Goal: Obtain resource: Obtain resource

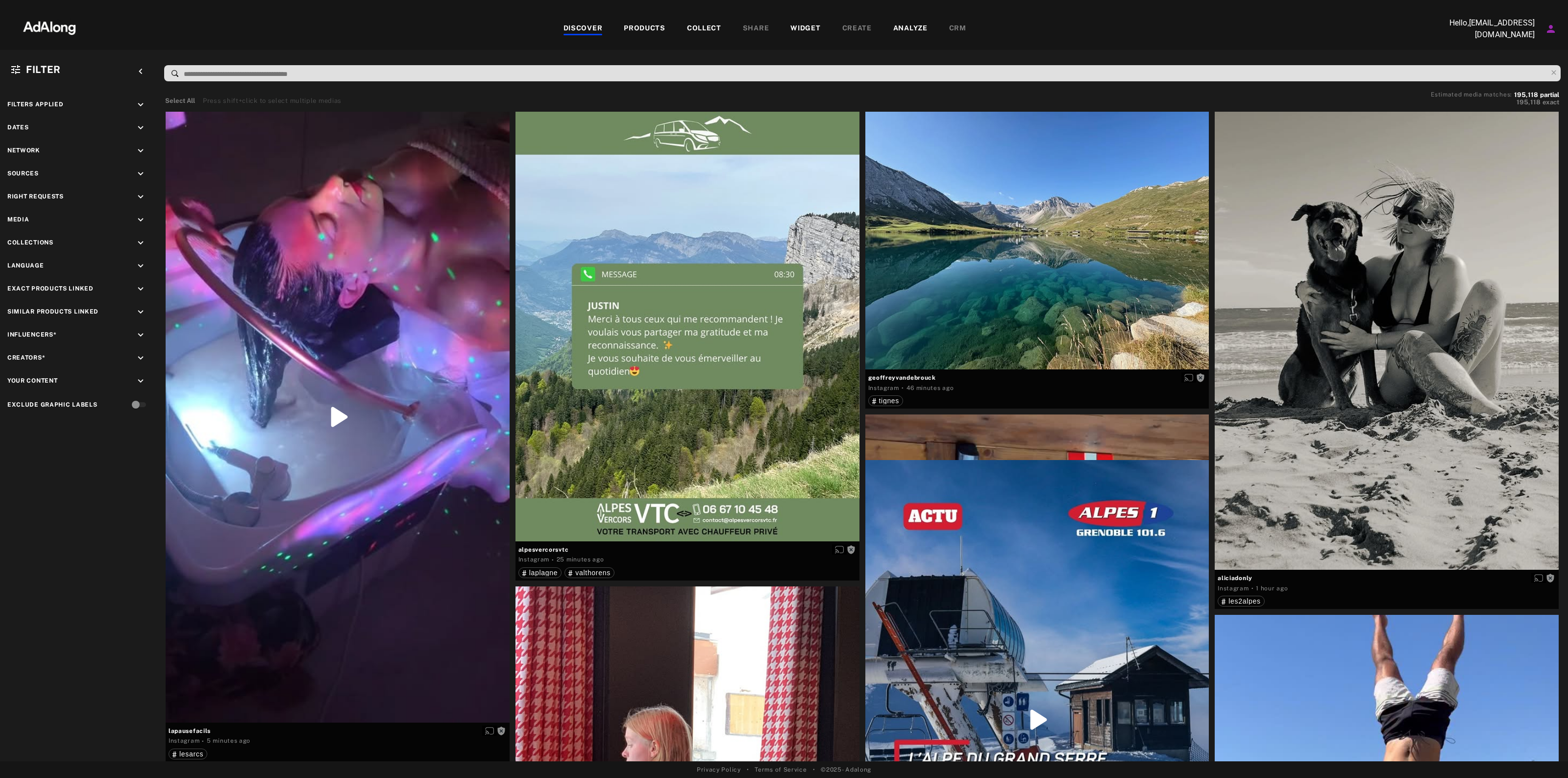
click at [141, 175] on icon "keyboard_arrow_down" at bounding box center [141, 174] width 11 height 11
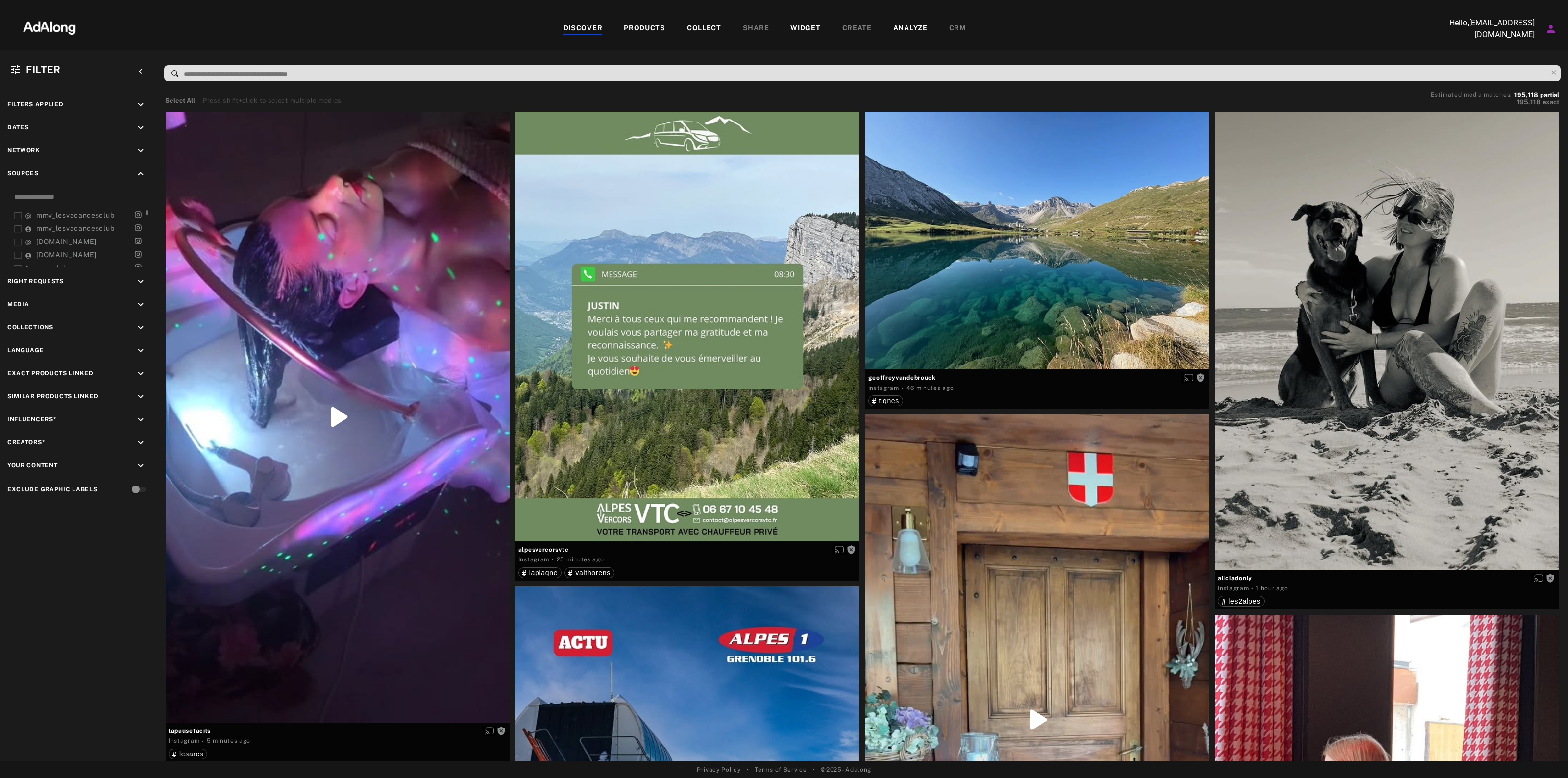
click at [53, 210] on div "mmv_lesvacancesclub" at bounding box center [71, 215] width 92 height 10
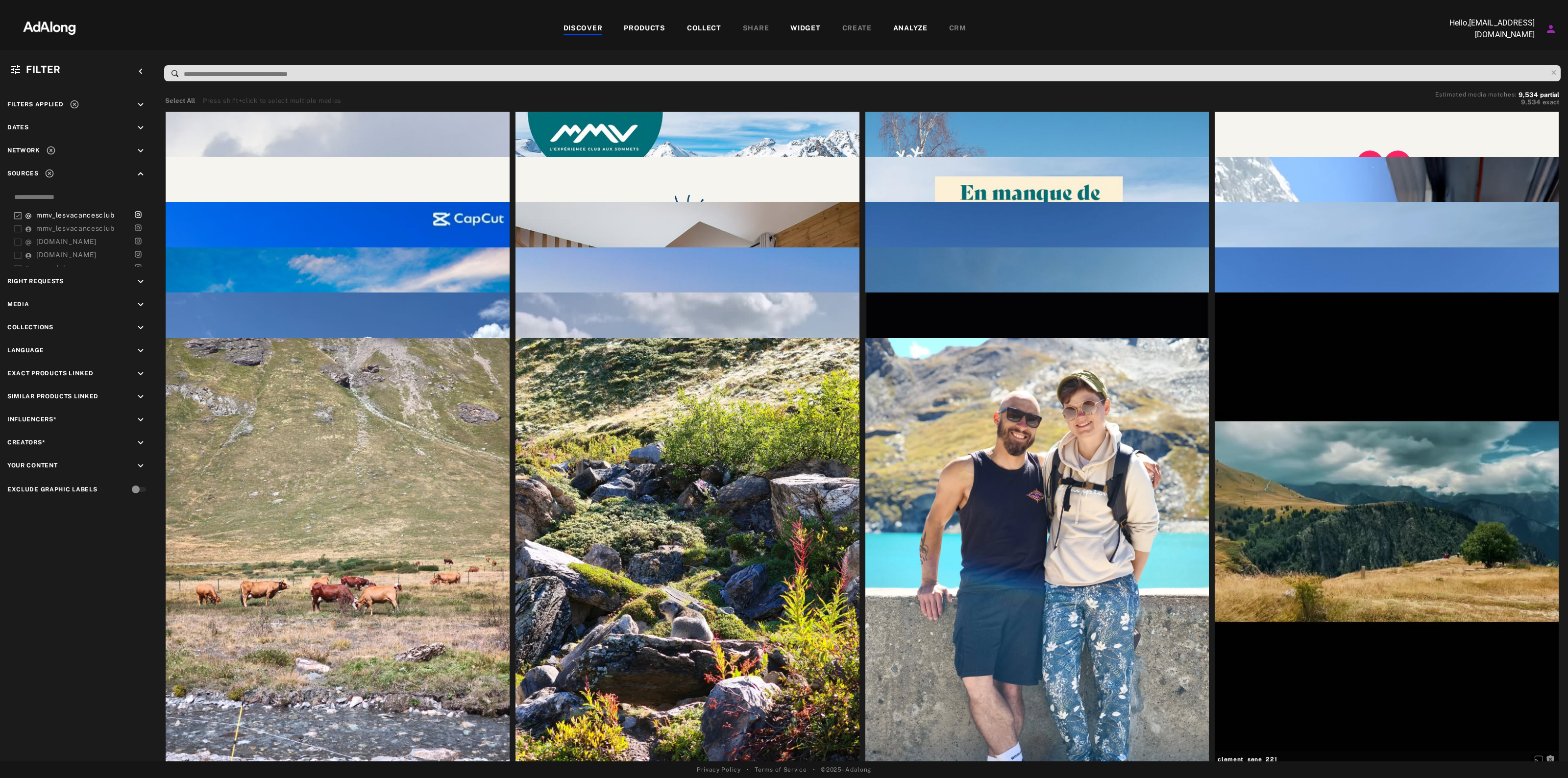
click at [31, 127] on div "Dates keyboard_arrow_down" at bounding box center [78, 129] width 142 height 13
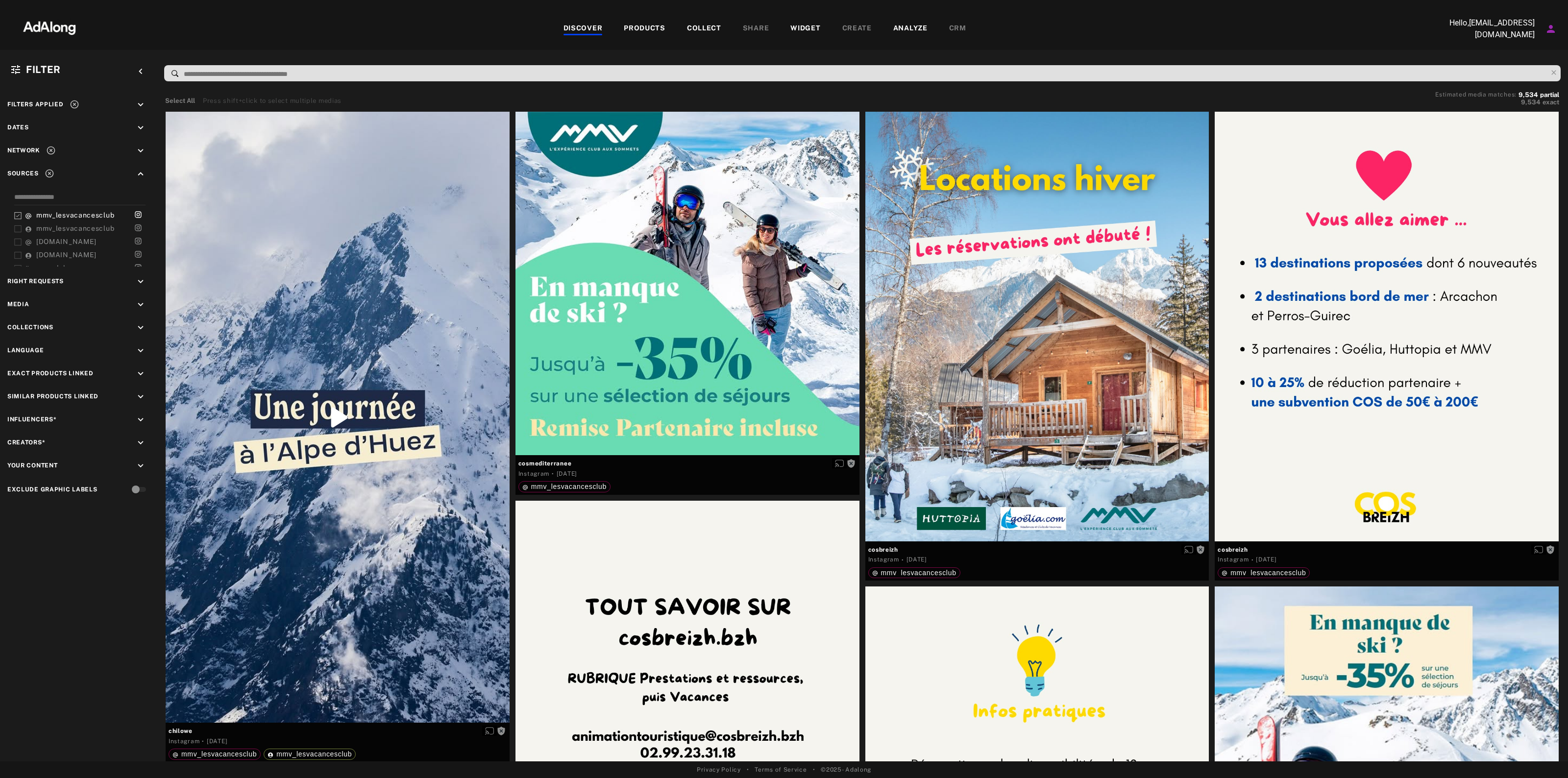
click at [147, 125] on div "keyboard_arrow_down" at bounding box center [142, 129] width 14 height 13
click at [67, 167] on div "Custom" at bounding box center [74, 170] width 26 height 12
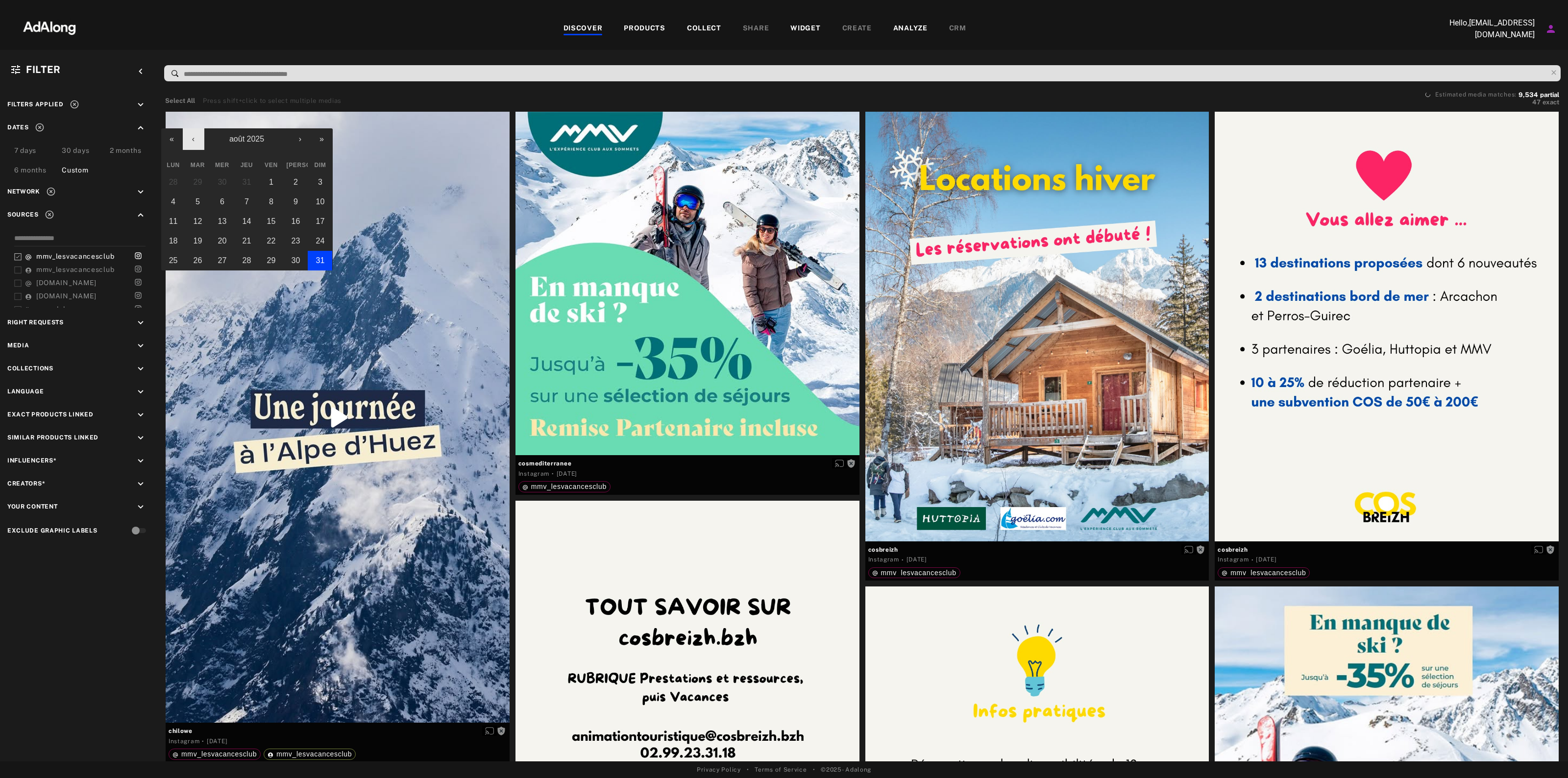
click at [190, 139] on button "‹" at bounding box center [193, 139] width 21 height 21
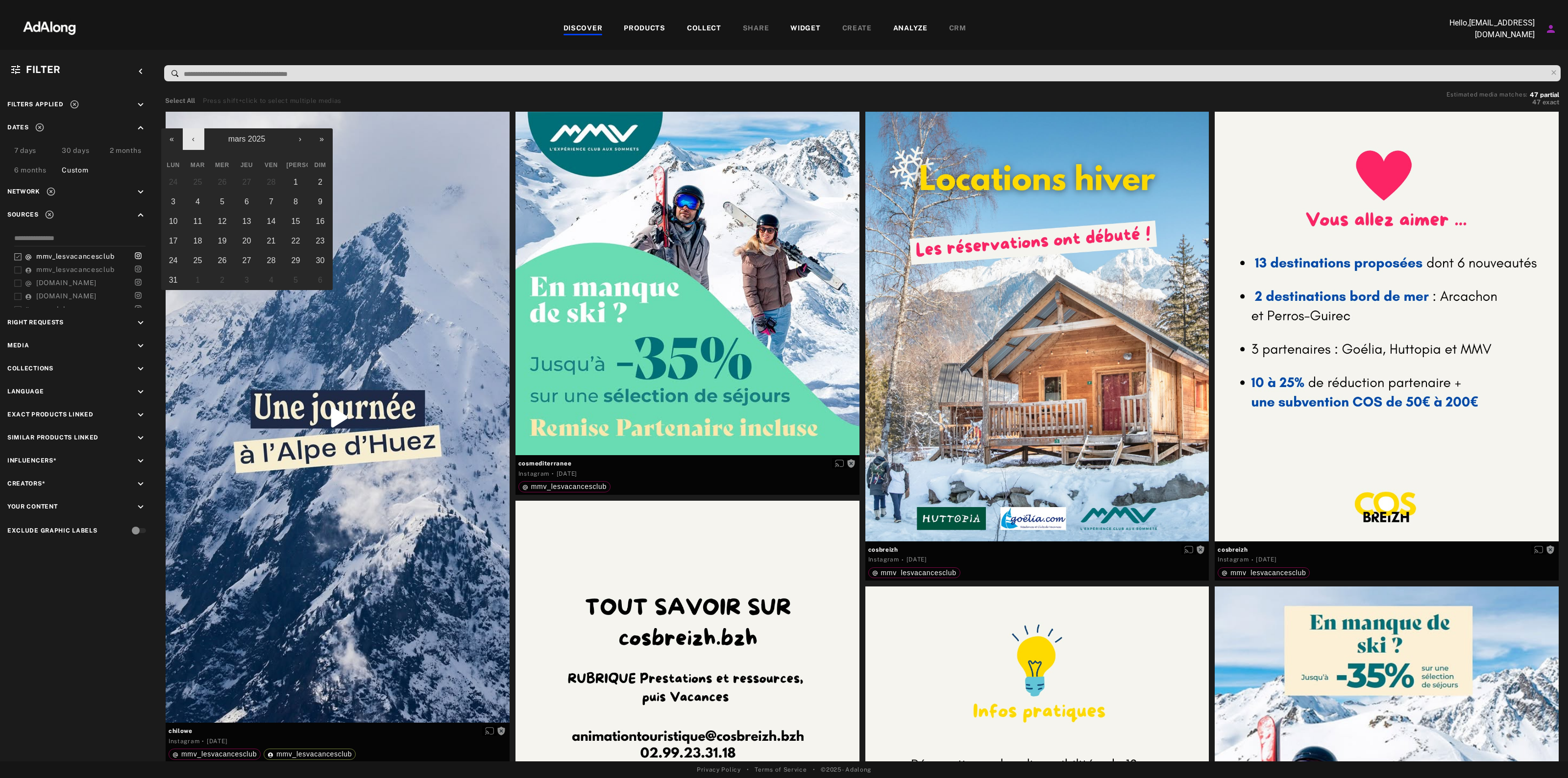
click at [190, 139] on button "‹" at bounding box center [193, 139] width 21 height 21
click at [278, 182] on button "1" at bounding box center [271, 182] width 24 height 19
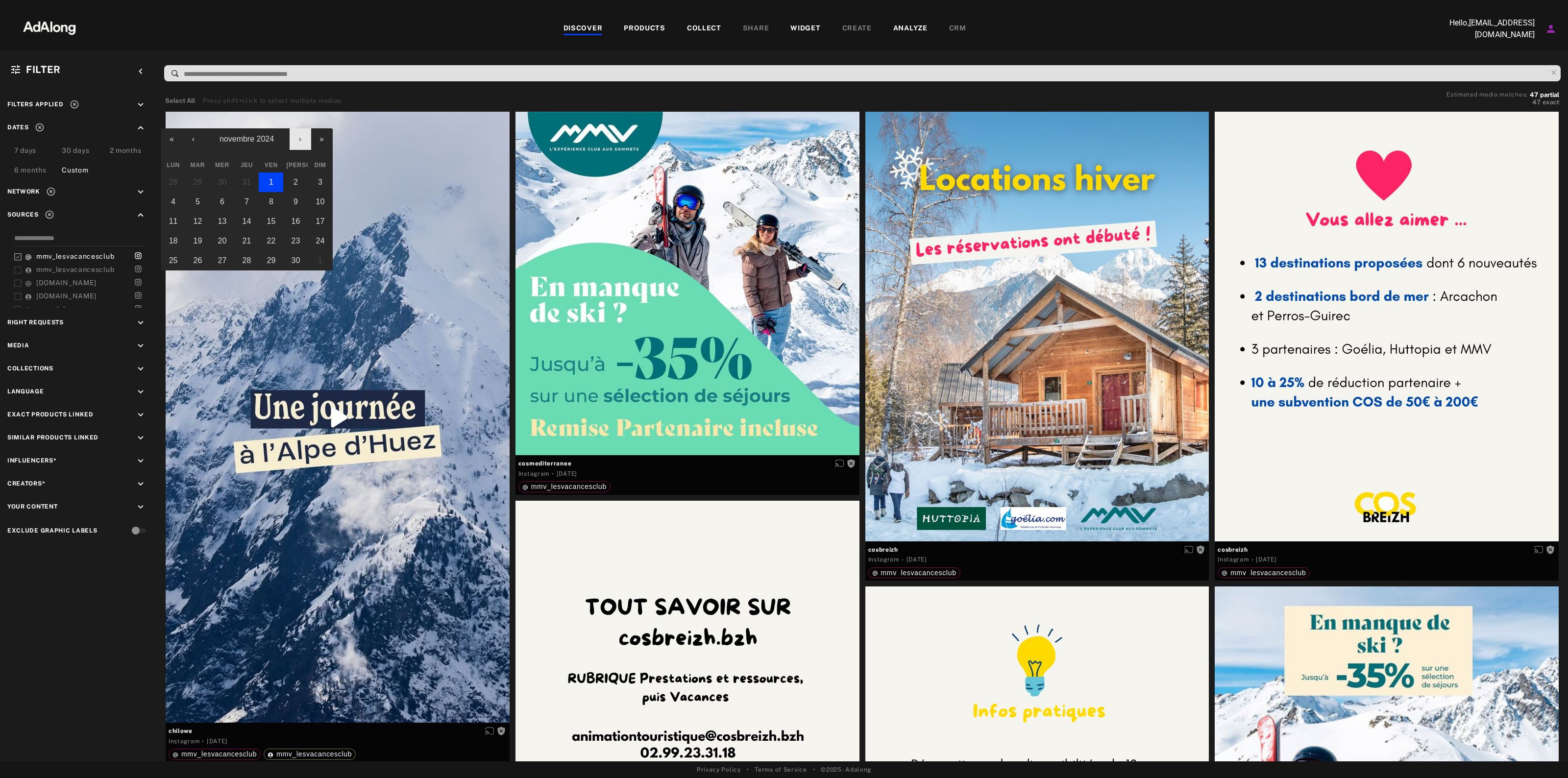
click at [299, 143] on button "›" at bounding box center [300, 139] width 21 height 21
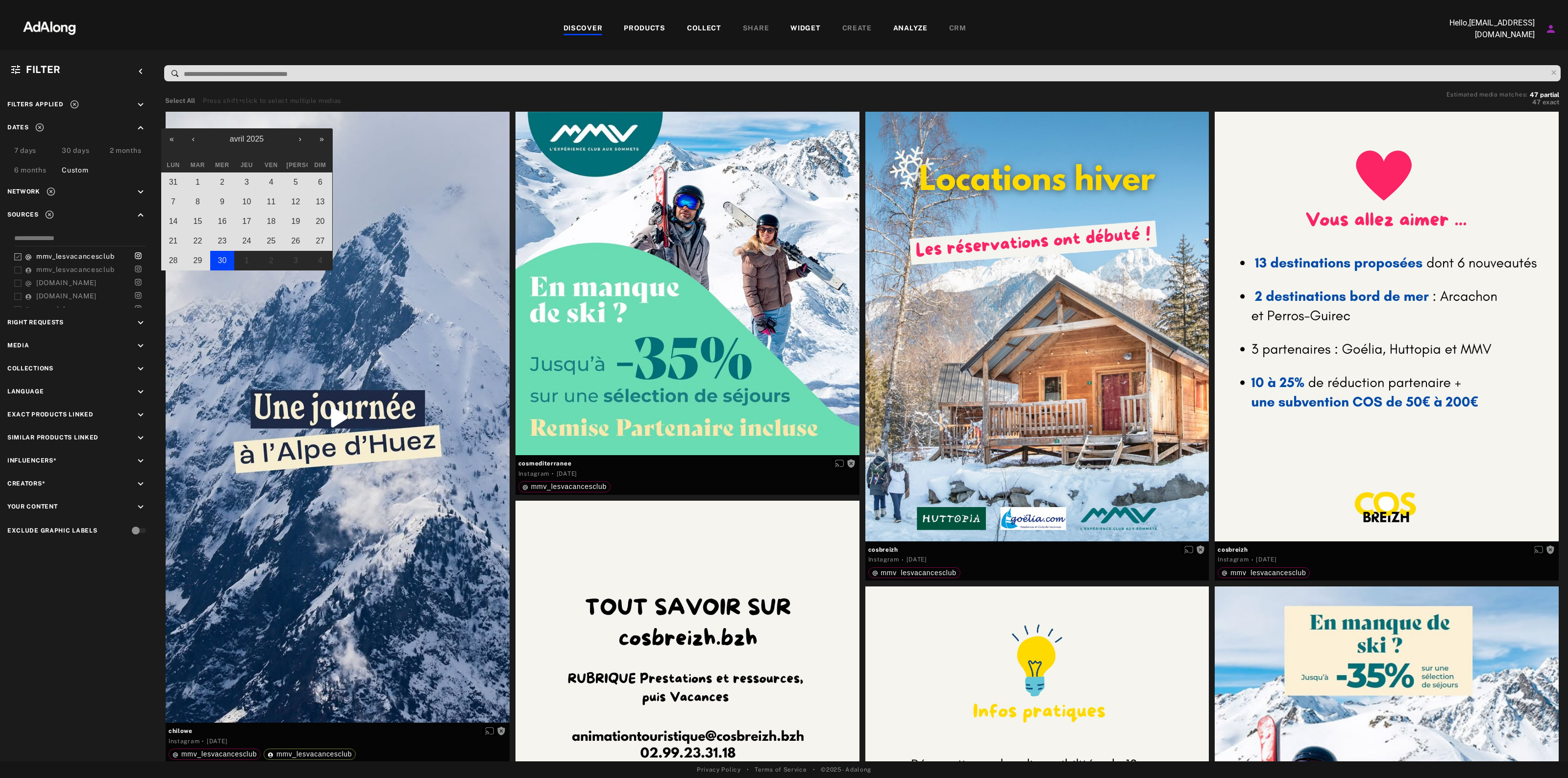
click at [220, 253] on button "30" at bounding box center [222, 261] width 24 height 19
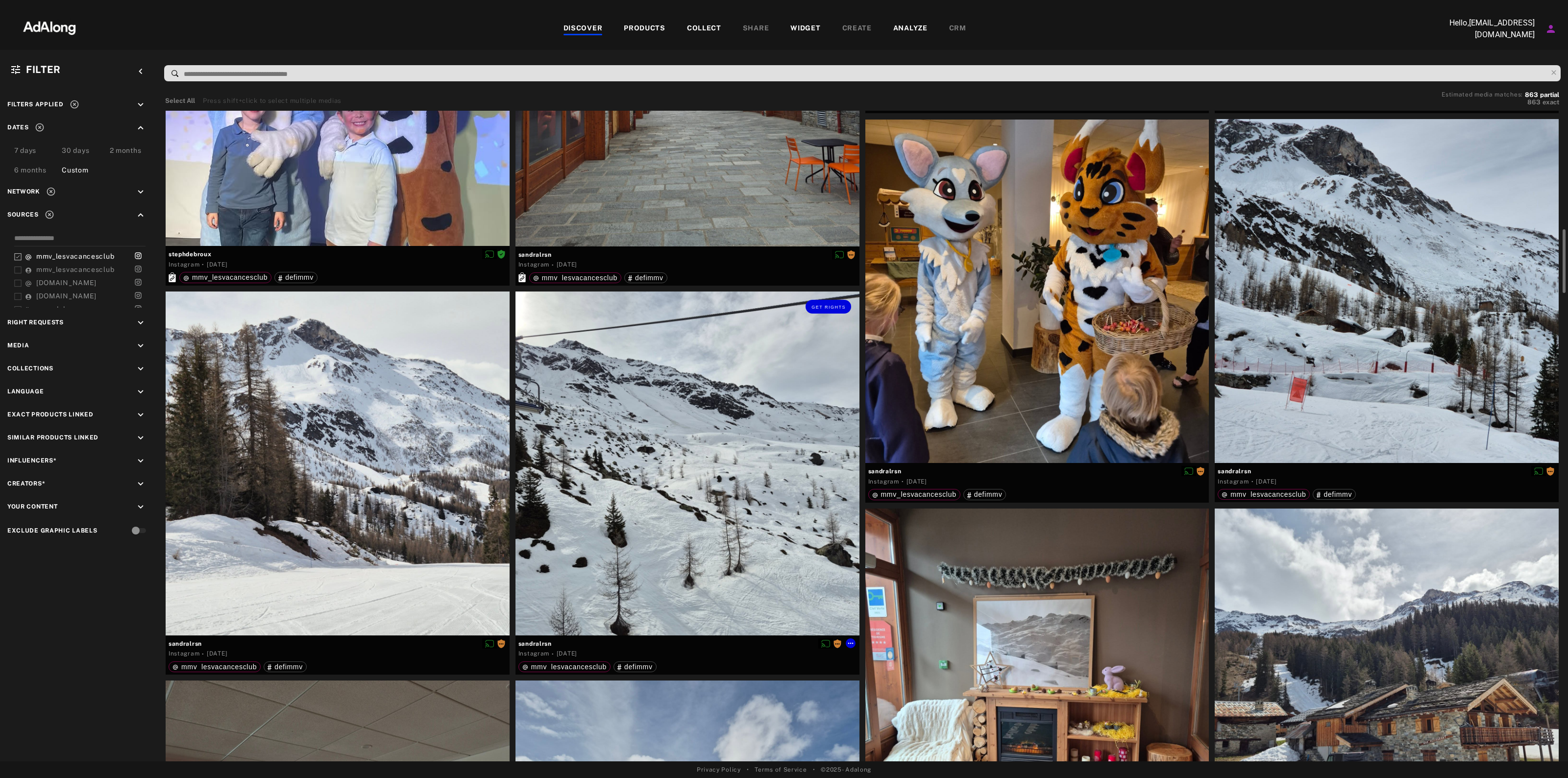
scroll to position [2634, 0]
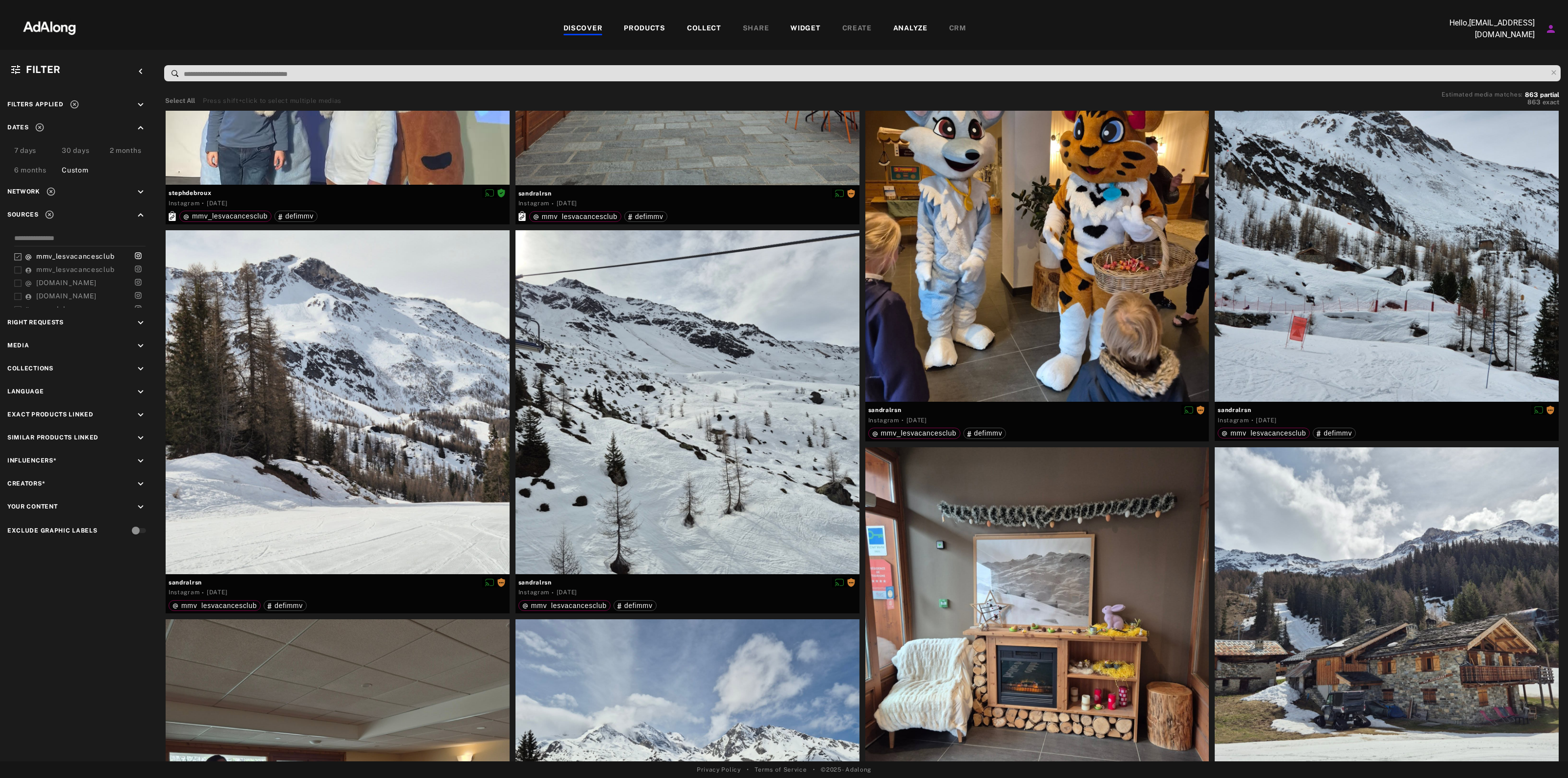
click at [143, 318] on icon "keyboard_arrow_down" at bounding box center [141, 323] width 11 height 11
click at [54, 375] on div "Unrequested" at bounding box center [87, 372] width 124 height 10
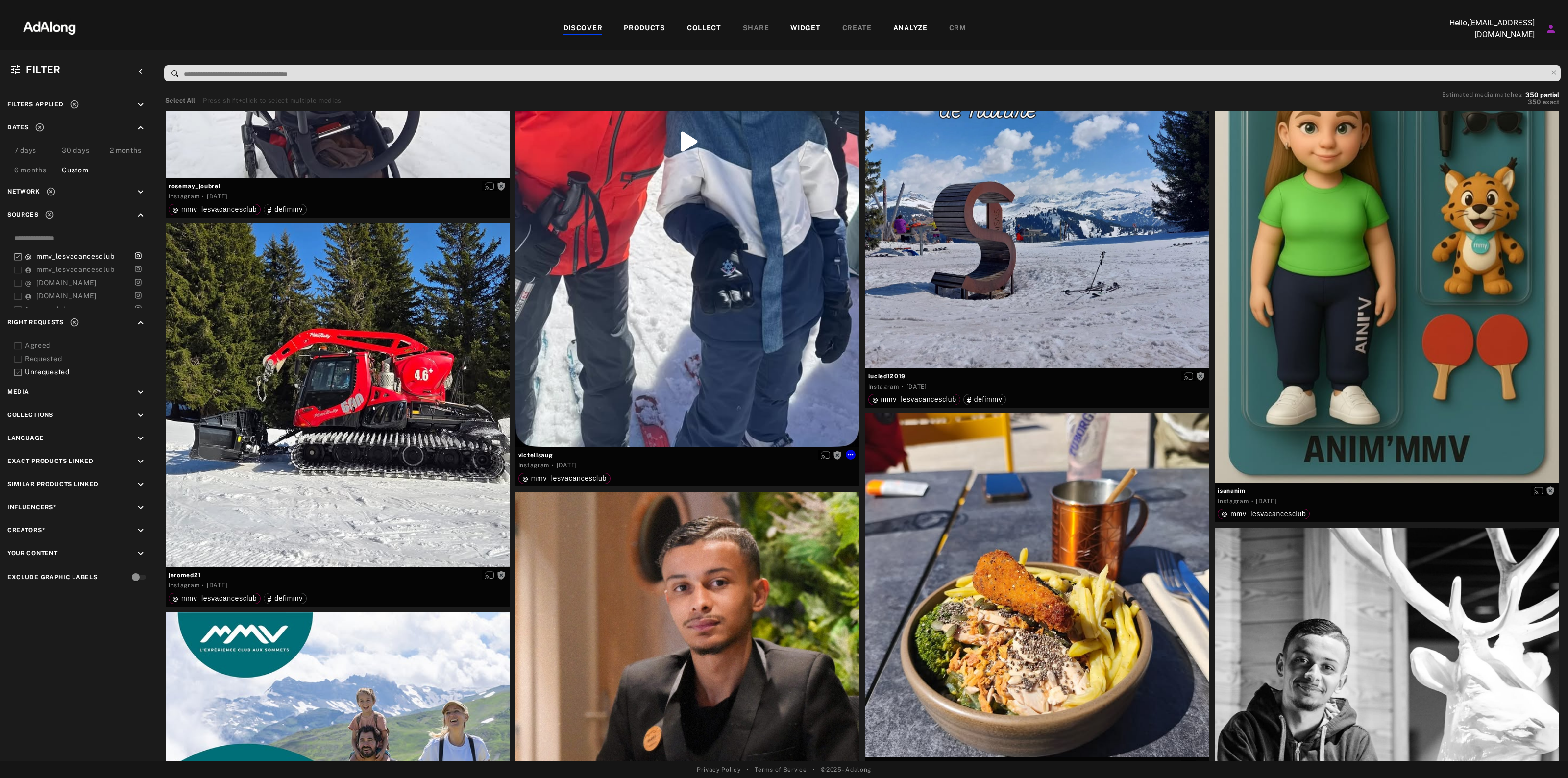
scroll to position [1470, 0]
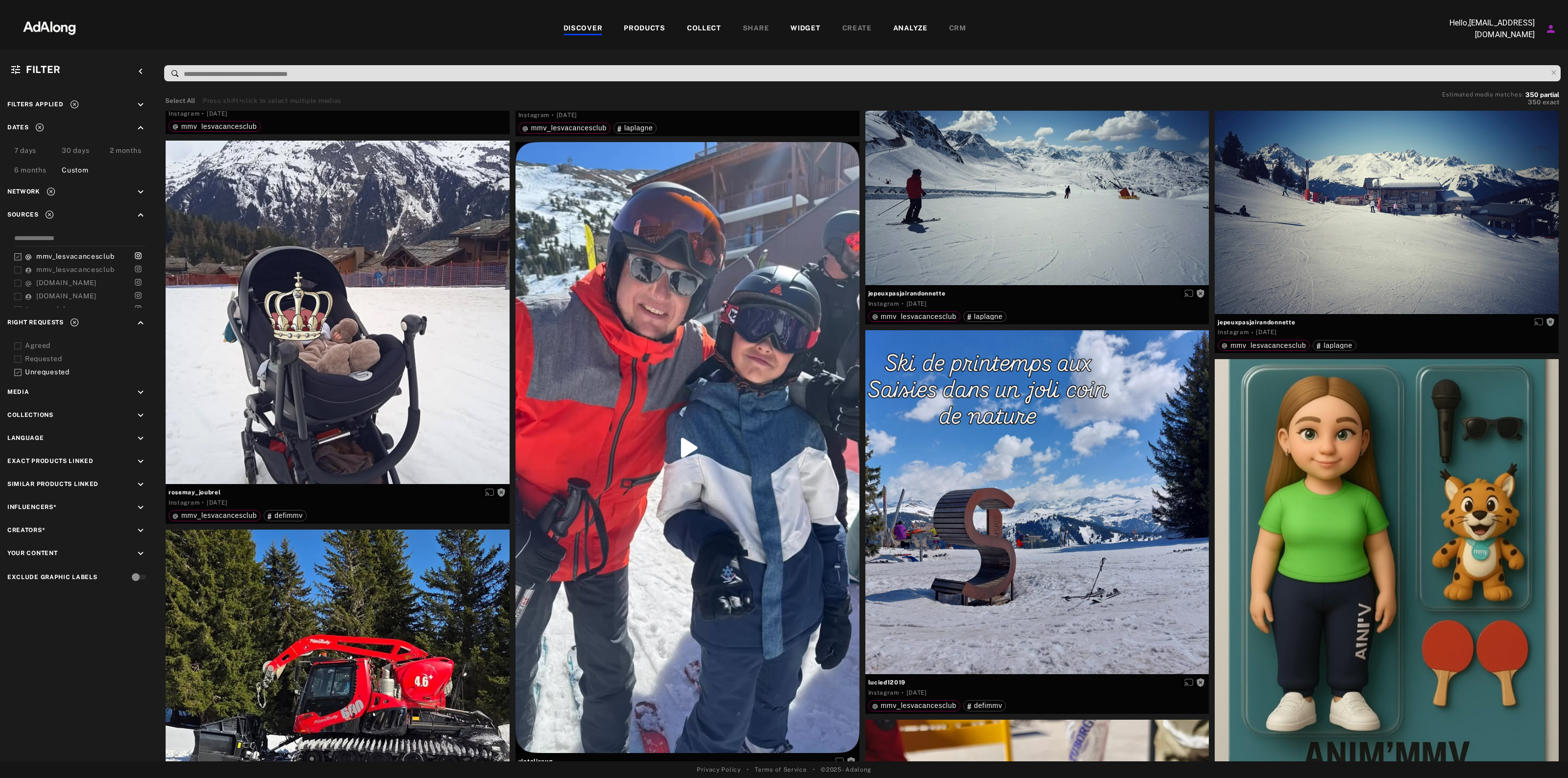
click at [145, 391] on icon "keyboard_arrow_down" at bounding box center [141, 393] width 11 height 11
drag, startPoint x: 30, startPoint y: 410, endPoint x: 141, endPoint y: 422, distance: 111.6
click at [31, 410] on div "Video" at bounding box center [87, 415] width 124 height 10
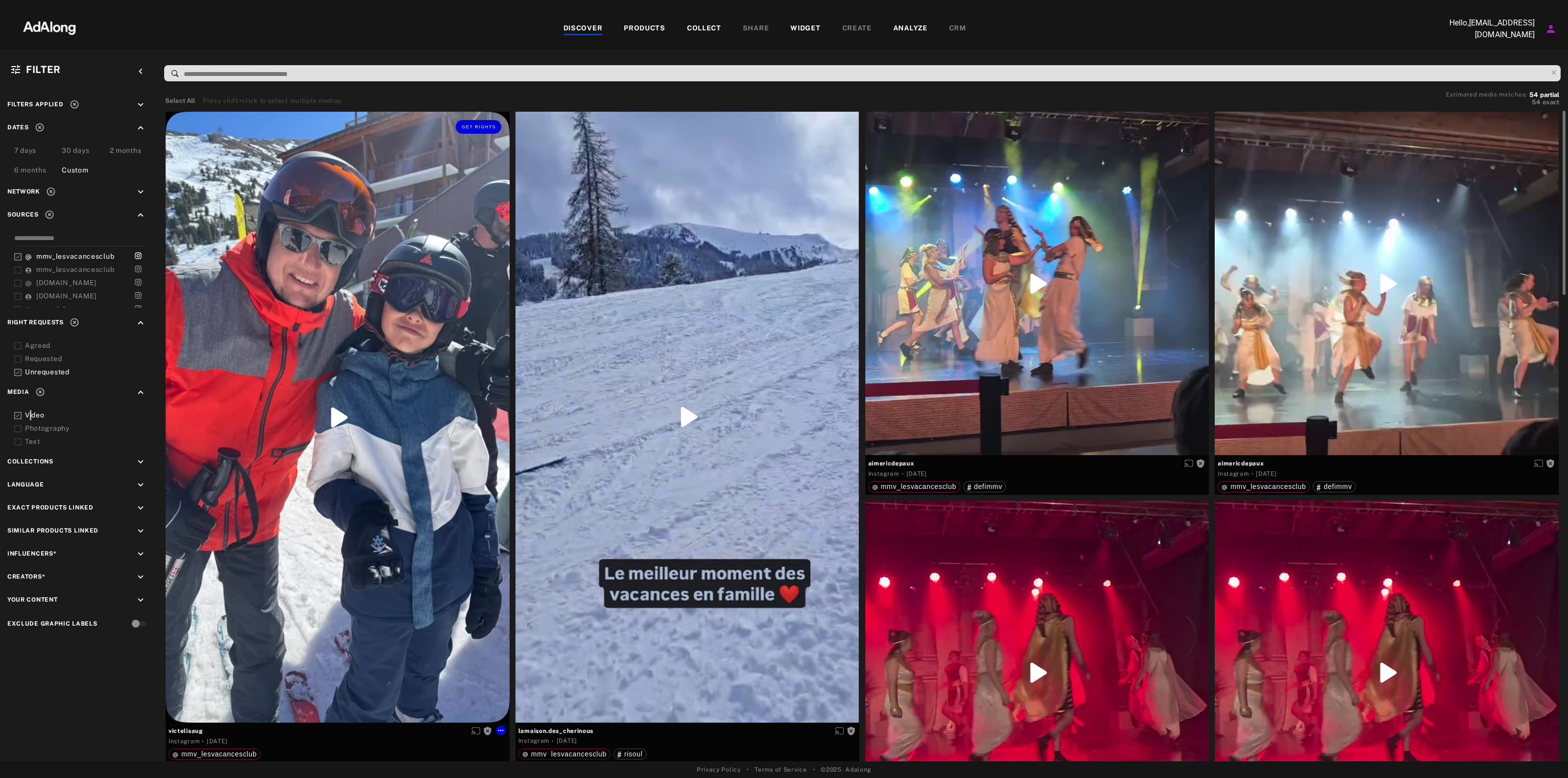
click at [339, 404] on div "Get rights" at bounding box center [337, 418] width 344 height 612
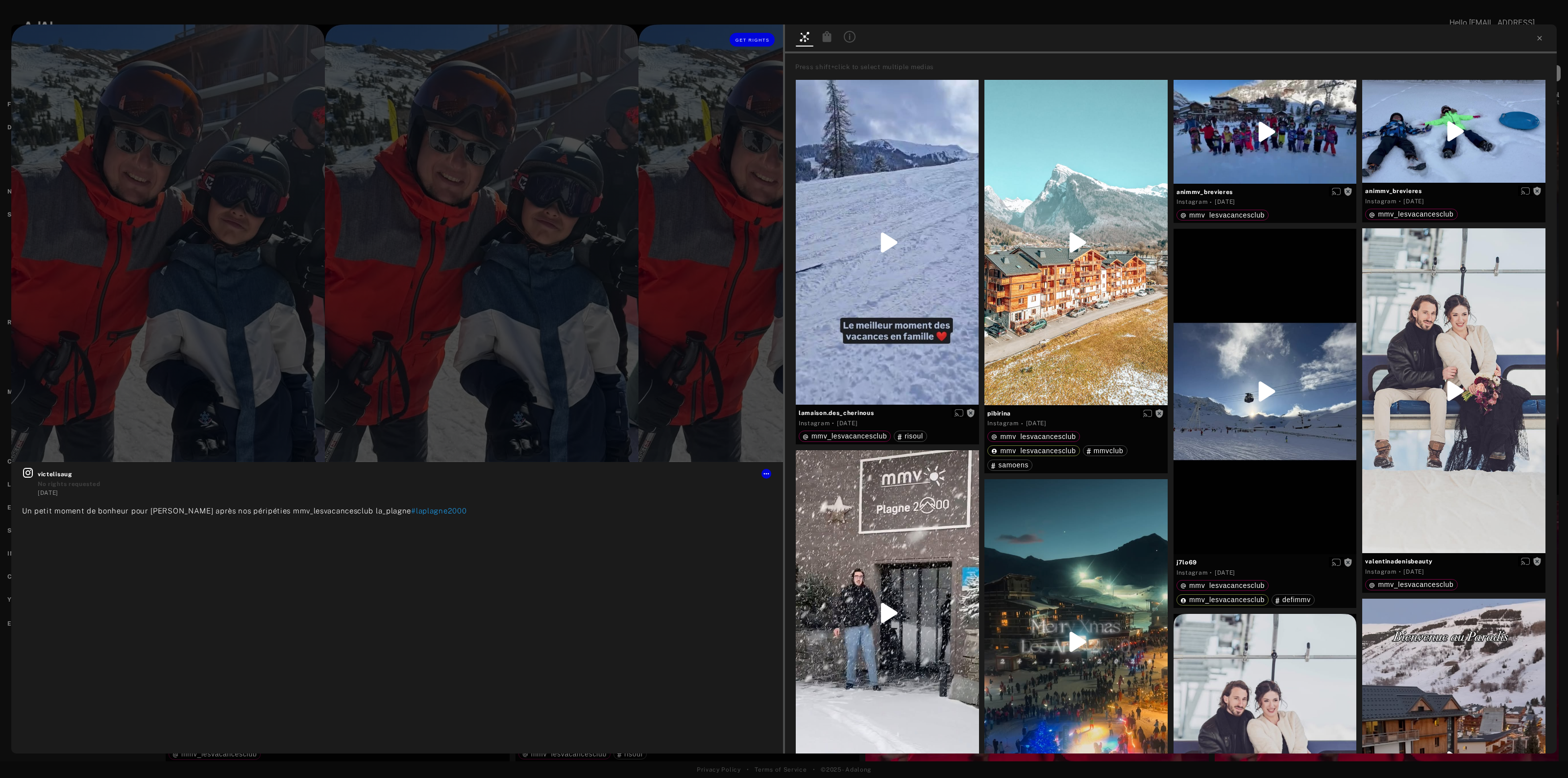
click at [76, 39] on div "Get rights" at bounding box center [397, 40] width 772 height 30
click at [143, 13] on div at bounding box center [784, 9] width 1568 height 17
click at [1502, 41] on div at bounding box center [1171, 38] width 772 height 29
click at [1542, 45] on div at bounding box center [1171, 38] width 772 height 29
click at [1552, 54] on div "Press shift+click to select multiple medias lamaison.des_cherinous Instagram · …" at bounding box center [1171, 404] width 772 height 700
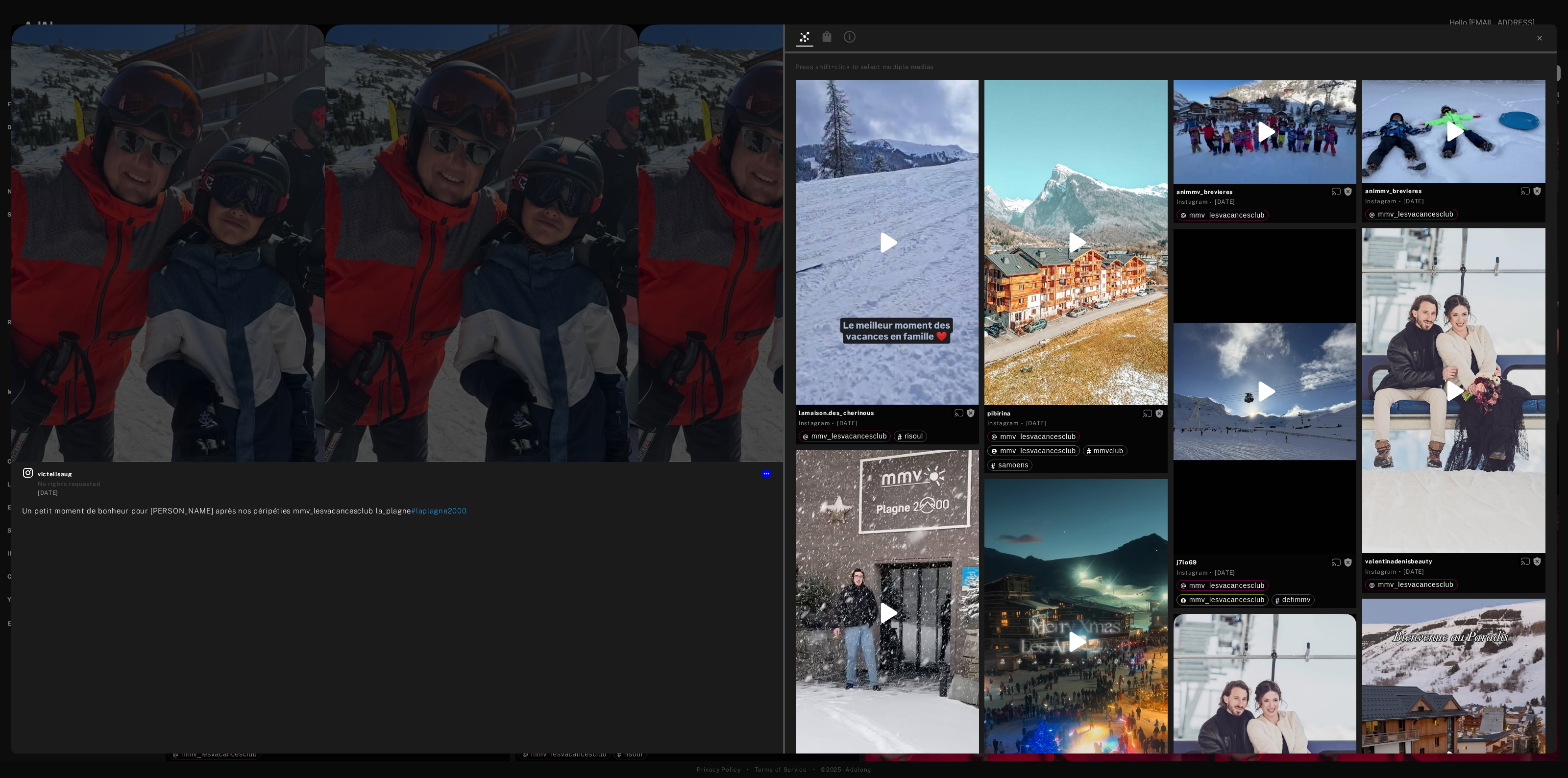
click at [287, 763] on div "Get rights victelisaug No rights requested [DATE] Un petit moment de bonheur po…" at bounding box center [784, 389] width 1568 height 778
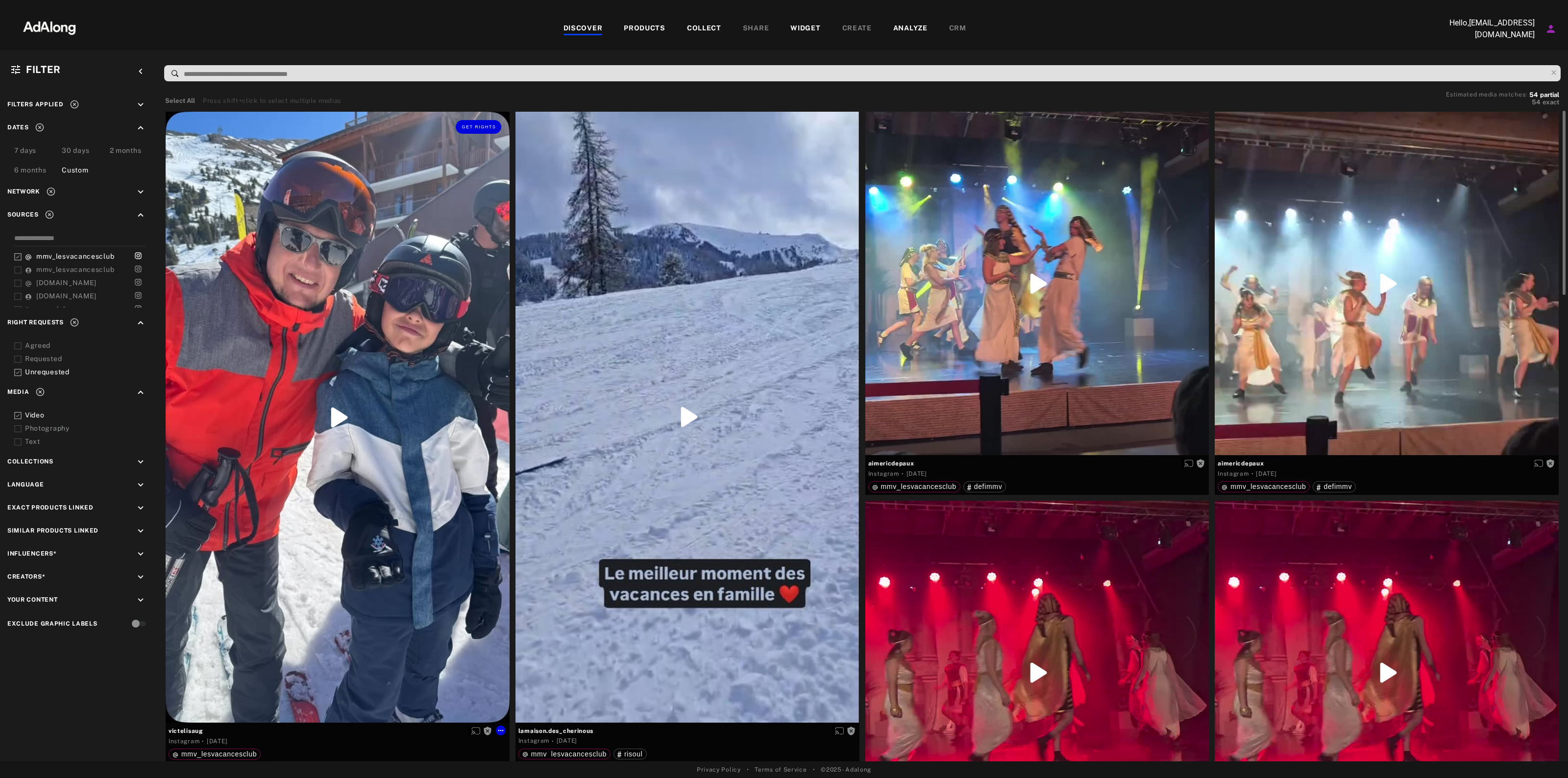
click at [439, 758] on div "mmv_lesvacancesclub" at bounding box center [337, 754] width 338 height 14
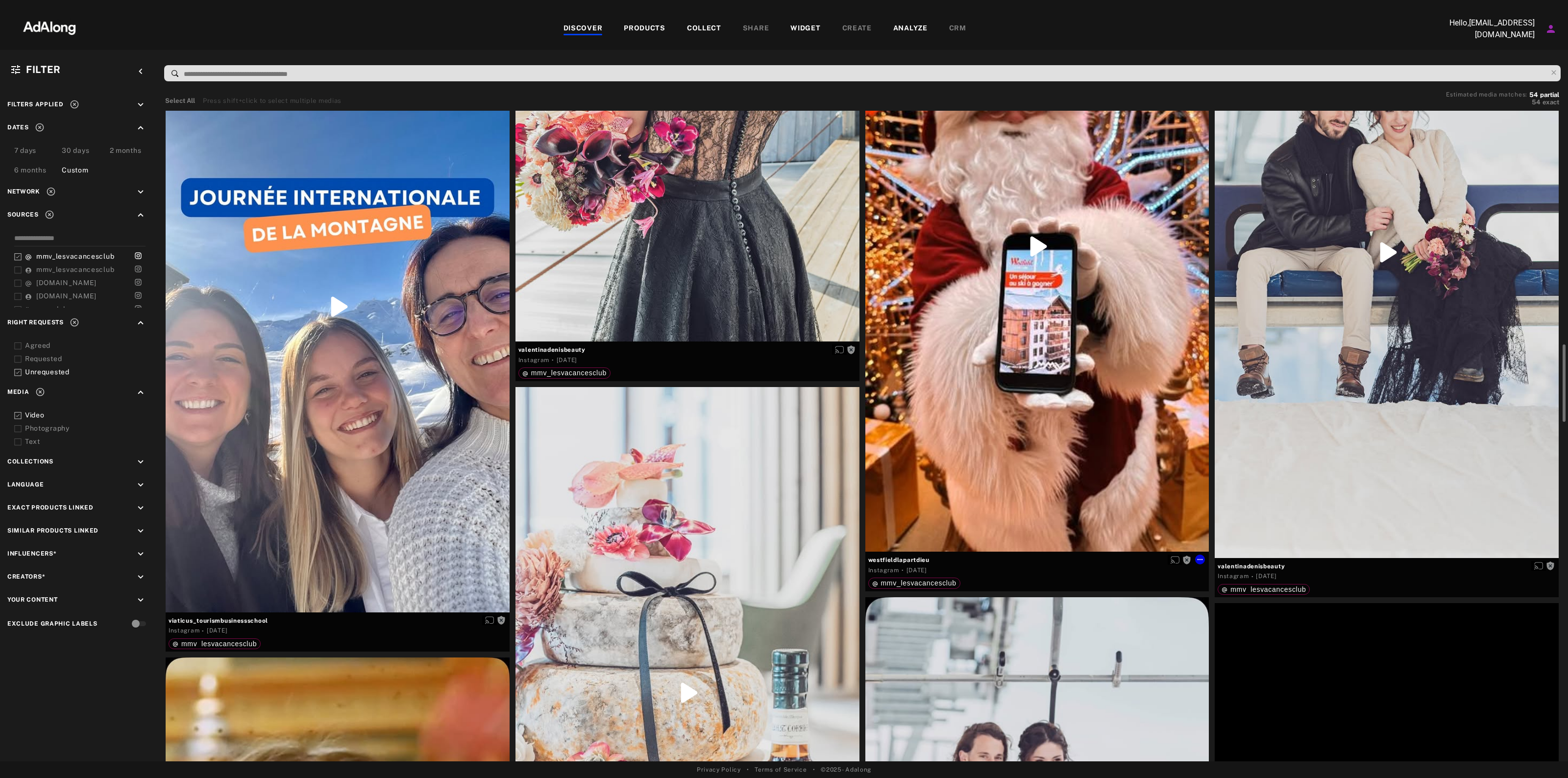
scroll to position [3835, 0]
